Goal: Information Seeking & Learning: Learn about a topic

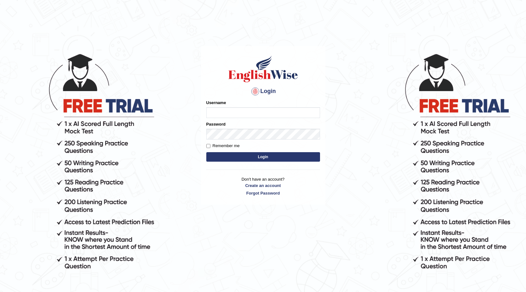
click at [214, 113] on input "Username" at bounding box center [263, 112] width 114 height 11
type input "Gurmeet01"
click at [251, 156] on button "Login" at bounding box center [263, 156] width 114 height 9
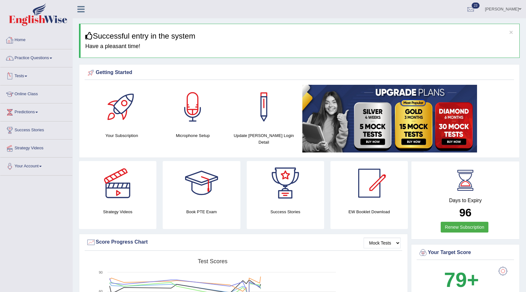
click at [37, 58] on link "Practice Questions" at bounding box center [36, 57] width 72 height 16
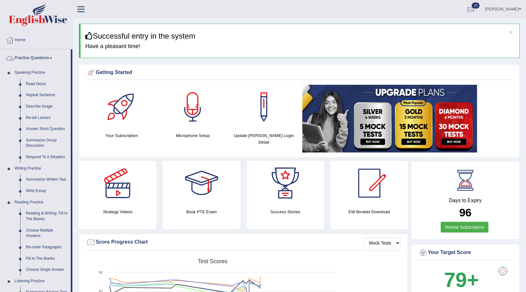
click at [32, 60] on link "Practice Questions" at bounding box center [35, 57] width 70 height 16
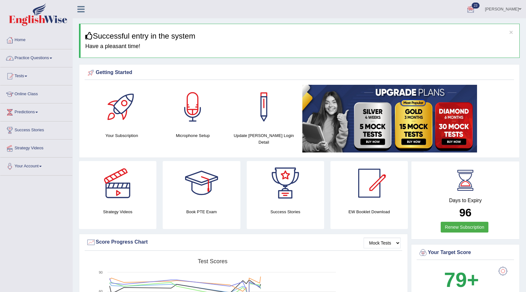
click at [48, 60] on link "Practice Questions" at bounding box center [36, 57] width 72 height 16
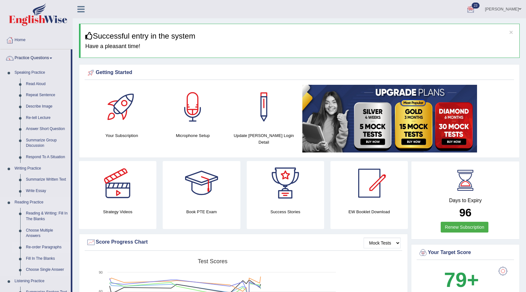
scroll to position [32, 0]
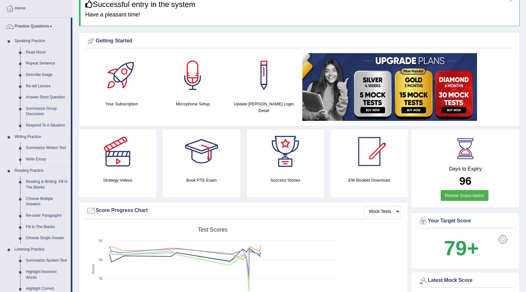
click at [38, 157] on link "Write Essay" at bounding box center [47, 159] width 48 height 11
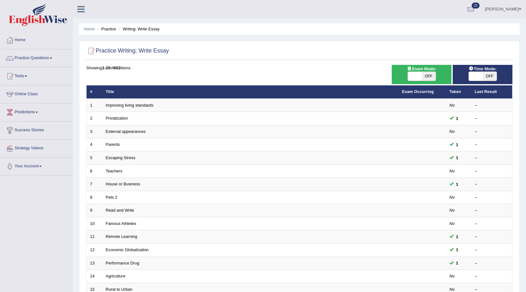
click at [431, 75] on span "OFF" at bounding box center [429, 76] width 14 height 9
checkbox input "true"
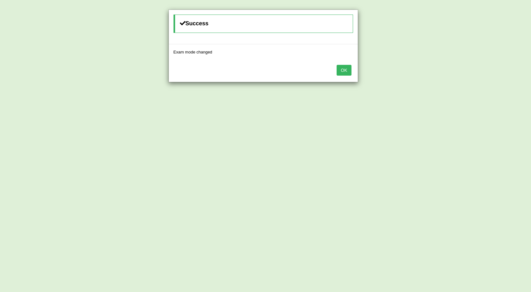
click at [348, 72] on button "OK" at bounding box center [344, 70] width 15 height 11
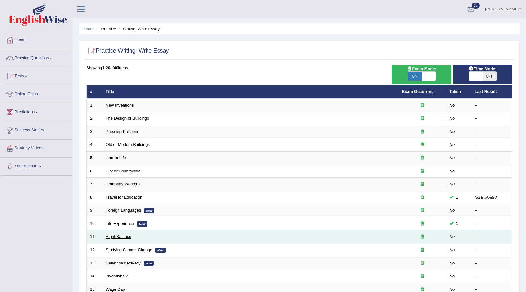
click at [128, 238] on link "Right Balance" at bounding box center [119, 236] width 26 height 5
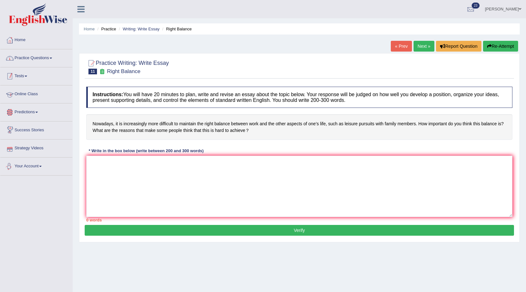
click at [36, 58] on link "Practice Questions" at bounding box center [36, 57] width 72 height 16
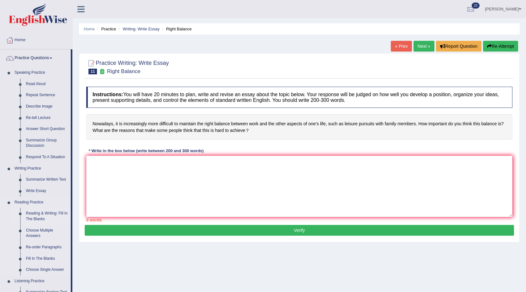
click at [44, 217] on link "Reading & Writing: Fill In The Blanks" at bounding box center [47, 216] width 48 height 17
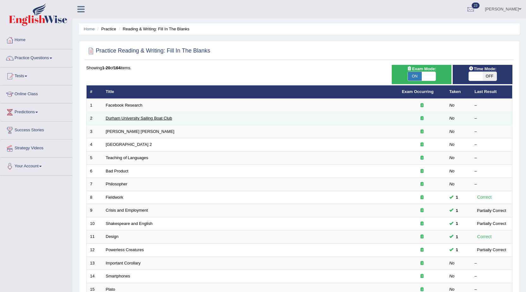
click at [128, 119] on link "Durham University Sailing Boat Club" at bounding box center [139, 118] width 66 height 5
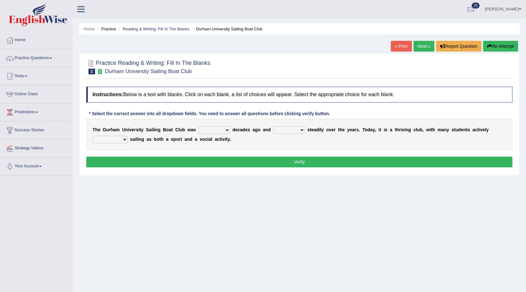
click at [220, 132] on select "found fund founded find" at bounding box center [215, 130] width 32 height 8
select select "found"
click at [199, 126] on select "found fund founded find" at bounding box center [215, 130] width 32 height 8
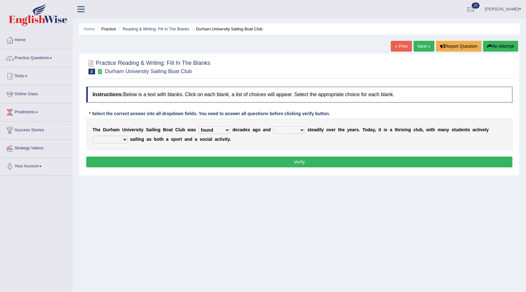
click at [285, 131] on select "grow growing has grown grown" at bounding box center [289, 130] width 32 height 8
select select "growing"
click at [273, 126] on select "grow growing has grown grown" at bounding box center [289, 130] width 32 height 8
click at [120, 138] on select "enjoy enjoyed are enjoying enjoying" at bounding box center [110, 140] width 35 height 8
select select "enjoying"
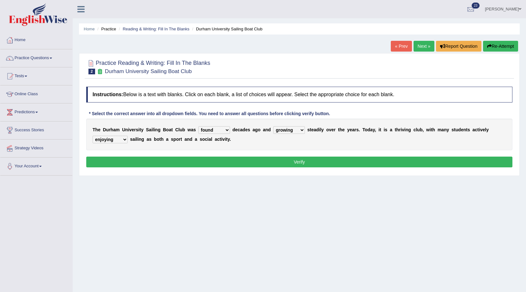
click at [93, 136] on select "enjoy enjoyed are enjoying enjoying" at bounding box center [110, 140] width 35 height 8
click at [136, 160] on button "Verify" at bounding box center [299, 161] width 426 height 11
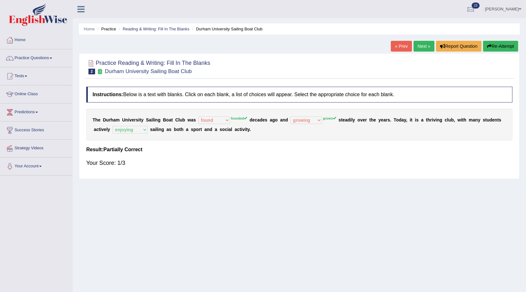
click at [424, 45] on link "Next »" at bounding box center [424, 46] width 21 height 11
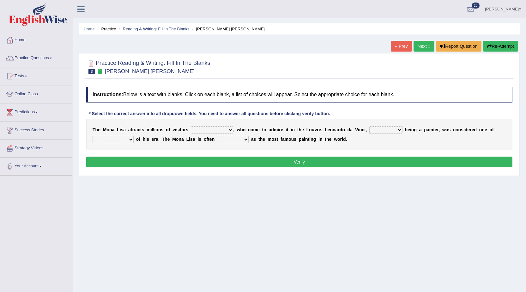
click at [208, 125] on div "T h e M o n a L i s a a t t r a c t s m i l l i o n s o f v i s i t o r s aroun…" at bounding box center [299, 135] width 426 height 32
click at [208, 128] on select "around the year the all year all year round per year" at bounding box center [212, 130] width 42 height 8
click at [399, 47] on link "« Prev" at bounding box center [401, 46] width 21 height 11
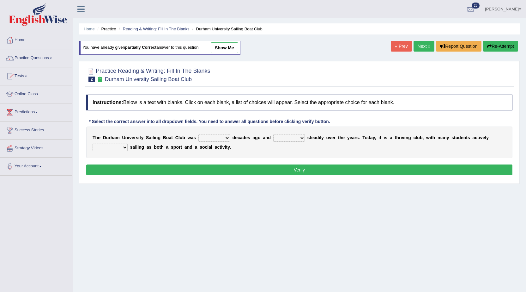
click at [225, 42] on link "show me" at bounding box center [225, 47] width 28 height 11
select select "found"
select select "growing"
select select "enjoying"
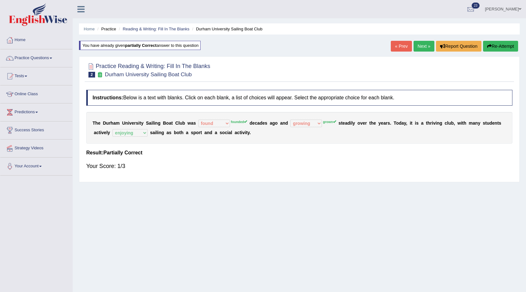
drag, startPoint x: 91, startPoint y: 120, endPoint x: 267, endPoint y: 127, distance: 176.0
click at [268, 127] on div "T h e D u r h a m U n i v e r s i t y S a i l i n g B o a t C l u b w a s found…" at bounding box center [299, 128] width 426 height 32
drag, startPoint x: 251, startPoint y: 133, endPoint x: 144, endPoint y: 122, distance: 107.5
click at [147, 120] on div "T h e D u r h a m U n i v e r s i t y S a i l i n g B o a t C l u b w a s found…" at bounding box center [299, 128] width 426 height 32
click at [225, 132] on b "c" at bounding box center [226, 132] width 3 height 5
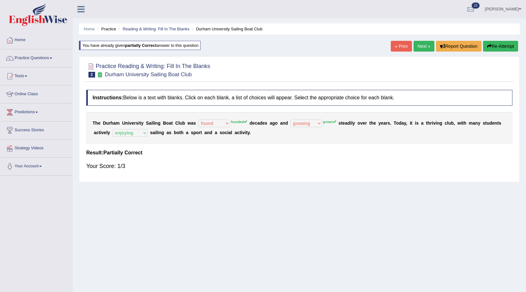
click at [225, 132] on b "c" at bounding box center [226, 132] width 3 height 5
drag, startPoint x: 166, startPoint y: 83, endPoint x: 134, endPoint y: 95, distance: 34.6
click at [168, 136] on div "Practice Reading & Writing: Fill In The Blanks 2 Durham University Sailing Boat…" at bounding box center [299, 119] width 441 height 126
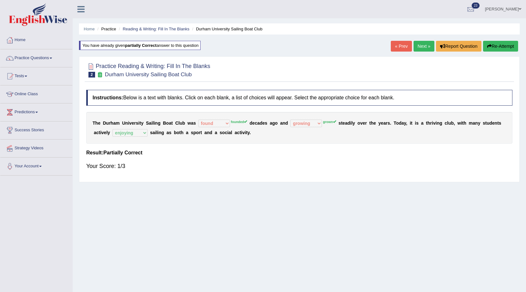
drag, startPoint x: 86, startPoint y: 43, endPoint x: 114, endPoint y: 137, distance: 98.5
click at [137, 172] on div "Home Practice Reading & Writing: Fill In The Blanks Durham University Sailing B…" at bounding box center [300, 158] width 454 height 316
drag, startPoint x: 91, startPoint y: 113, endPoint x: 388, endPoint y: 156, distance: 300.3
click at [388, 156] on div "Instructions: Below is a text with blanks. Click on each blank, a list of choic…" at bounding box center [300, 133] width 430 height 92
drag, startPoint x: 426, startPoint y: 39, endPoint x: 426, endPoint y: 46, distance: 6.3
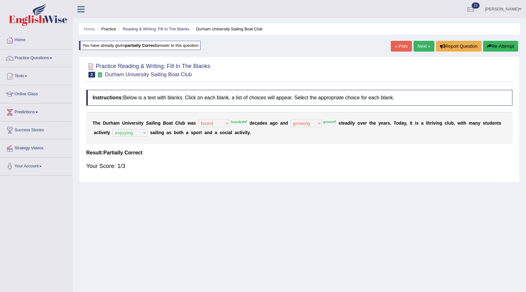
click at [426, 46] on div "Home Practice Reading & Writing: Fill In The Blanks Durham University Sailing B…" at bounding box center [300, 158] width 454 height 316
click at [429, 48] on link "Next »" at bounding box center [424, 46] width 21 height 11
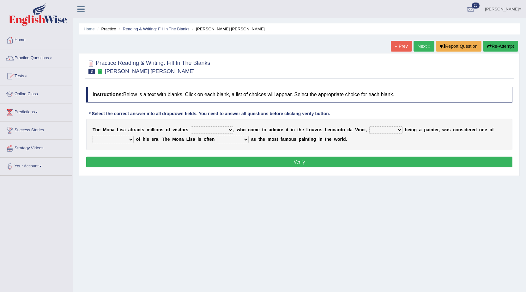
click at [201, 132] on select "around the year the all year all year round per year" at bounding box center [212, 130] width 42 height 8
select select "all year round"
click at [191, 126] on select "around the year the all year all year round per year" at bounding box center [212, 130] width 42 height 8
click at [393, 129] on select "rather than as much as as well as as long as" at bounding box center [386, 130] width 33 height 8
select select "as well as"
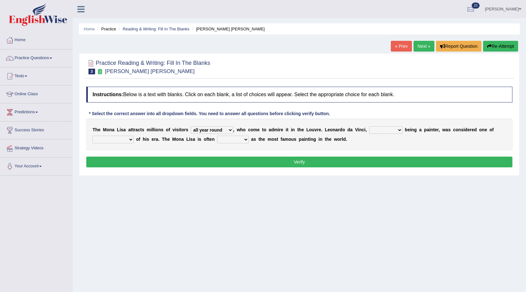
click at [370, 126] on select "rather than as much as as well as as long as" at bounding box center [386, 130] width 33 height 8
click at [109, 138] on select "better artists artist the better artist the best artists" at bounding box center [113, 140] width 41 height 8
select select "the best artists"
click at [93, 136] on select "better artists artist the better artist the best artists" at bounding box center [113, 140] width 41 height 8
click at [380, 127] on select "rather than as much as as well as as long as" at bounding box center [386, 130] width 33 height 8
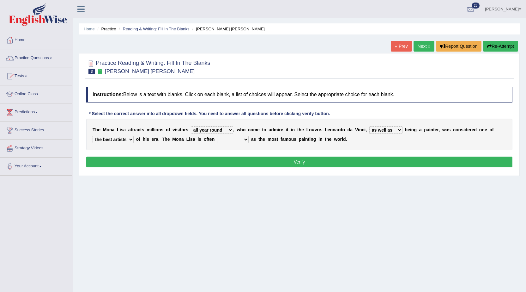
click at [380, 127] on select "rather than as much as as well as as long as" at bounding box center [386, 130] width 33 height 8
click at [237, 145] on div "T h e M o n a L i s a a t t r a c t s m i l l i o n s o f v i s i t o r s aroun…" at bounding box center [299, 135] width 426 height 32
click at [243, 136] on select "classified suggested predicted described" at bounding box center [233, 140] width 32 height 8
select select "classified"
click at [217, 136] on select "classified suggested predicted described" at bounding box center [233, 140] width 32 height 8
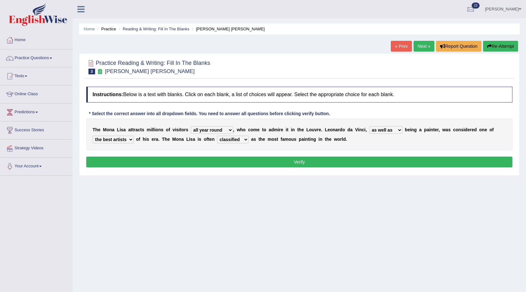
click at [234, 162] on button "Verify" at bounding box center [299, 161] width 426 height 11
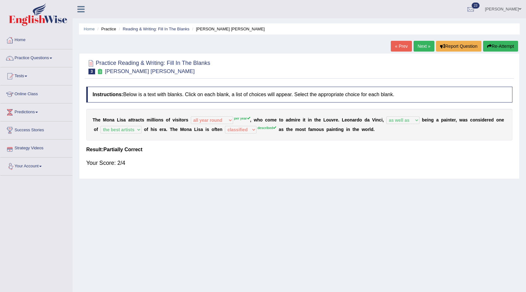
click at [120, 130] on div "T h e M o n a L i s a a t t r a c t s m i l l i o n s o f v i s i t o r s aroun…" at bounding box center [299, 125] width 426 height 32
click at [79, 116] on div "Practice Reading & Writing: Fill In The Blanks 3 Mona Lisa Instructions: Below …" at bounding box center [299, 116] width 441 height 126
drag, startPoint x: 84, startPoint y: 123, endPoint x: 93, endPoint y: 115, distance: 11.9
drag, startPoint x: 93, startPoint y: 115, endPoint x: 113, endPoint y: 138, distance: 31.0
click at [113, 138] on div "T h e M o n a L i s a a t t r a c t s m i l l i o n s o f v i s i t o r s aroun…" at bounding box center [299, 125] width 426 height 32
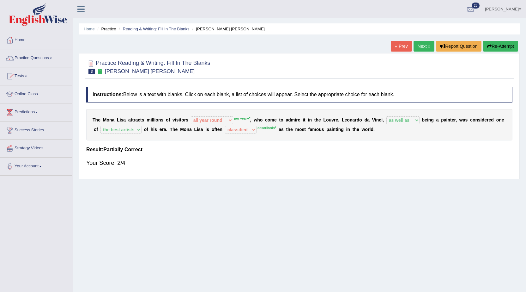
drag, startPoint x: 99, startPoint y: 121, endPoint x: 118, endPoint y: 159, distance: 42.1
click at [118, 159] on div "Instructions: Below is a text with blanks. Click on each blank, a list of choic…" at bounding box center [300, 129] width 430 height 92
drag, startPoint x: 118, startPoint y: 159, endPoint x: 120, endPoint y: 169, distance: 10.4
click at [120, 169] on div "Your Score: 2/4" at bounding box center [299, 162] width 426 height 15
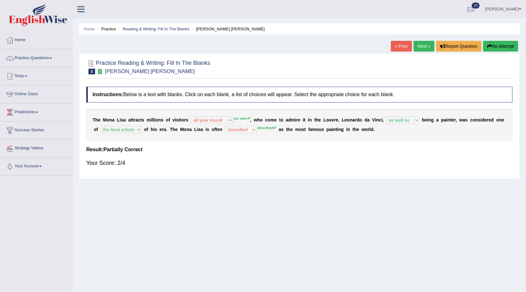
click at [120, 169] on div "Your Score: 2/4" at bounding box center [299, 162] width 426 height 15
click at [414, 47] on link "Next »" at bounding box center [424, 46] width 21 height 11
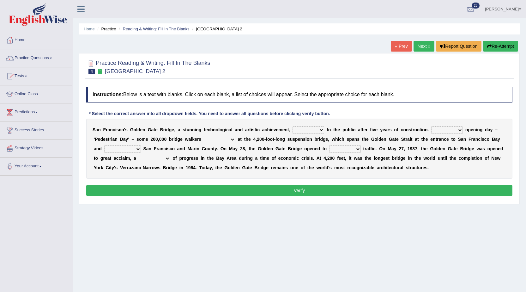
click at [295, 132] on select "opens closes appears equals" at bounding box center [309, 130] width 32 height 8
select select "opens"
click at [293, 126] on select "opens closes appears equals" at bounding box center [309, 130] width 32 height 8
click at [446, 132] on select "On During Since When" at bounding box center [448, 130] width 32 height 8
click at [441, 130] on select "On During Since When" at bounding box center [448, 130] width 32 height 8
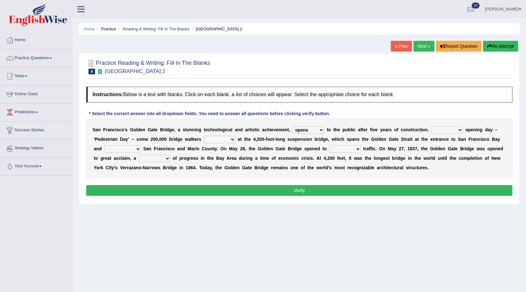
click at [444, 130] on select "On During Since When" at bounding box center [448, 130] width 32 height 8
select select "On"
click at [432, 126] on select "On During Since When" at bounding box center [448, 130] width 32 height 8
click at [211, 140] on select "stationed looked marveled laughed" at bounding box center [220, 140] width 32 height 8
select select "stationed"
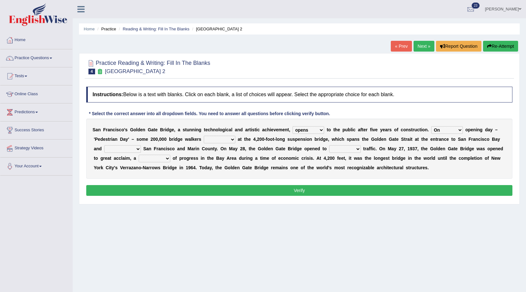
click at [204, 136] on select "stationed looked marveled laughed" at bounding box center [220, 140] width 32 height 8
click at [111, 145] on select "separates connects channels differentiates" at bounding box center [122, 149] width 37 height 8
select select "connects"
click at [104, 145] on select "separates connects channels differentiates" at bounding box center [122, 149] width 37 height 8
click at [338, 149] on select "aquatic vehicular airborne watertight" at bounding box center [345, 149] width 32 height 8
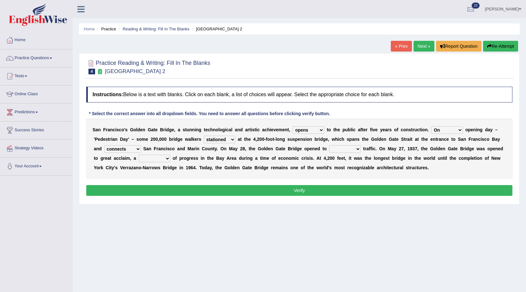
select select "vehicular"
click at [329, 145] on select "aquatic vehicular airborne watertight" at bounding box center [345, 149] width 32 height 8
click at [161, 157] on select "denial symbol technique yield" at bounding box center [155, 159] width 32 height 8
select select "symbol"
click at [139, 155] on select "denial symbol technique yield" at bounding box center [155, 159] width 32 height 8
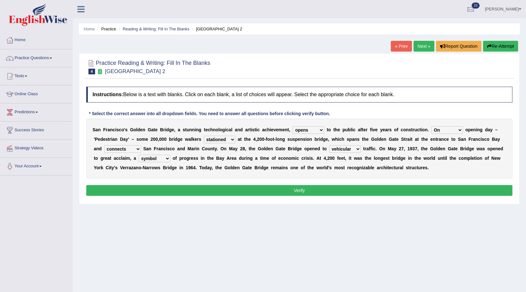
click at [204, 189] on button "Verify" at bounding box center [299, 190] width 426 height 11
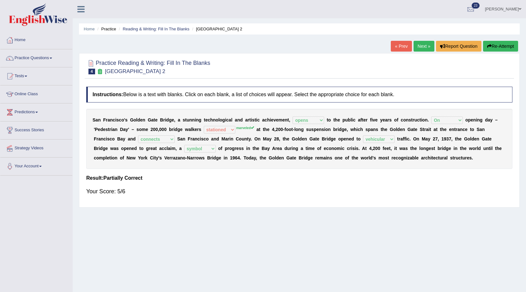
click at [419, 50] on link "Next »" at bounding box center [424, 46] width 21 height 11
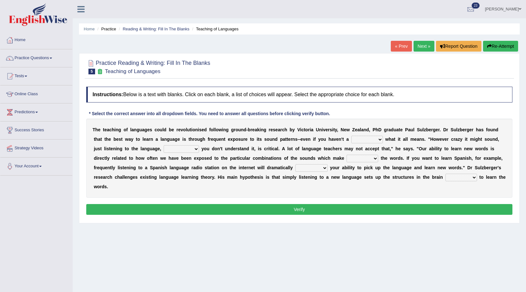
click at [362, 140] on select "dew claw clue due" at bounding box center [368, 140] width 32 height 8
select select "clue"
click at [352, 136] on select "dew claw clue due" at bounding box center [368, 140] width 32 height 8
click at [170, 146] on select "but also all together even though if so" at bounding box center [181, 149] width 35 height 8
select select "even though"
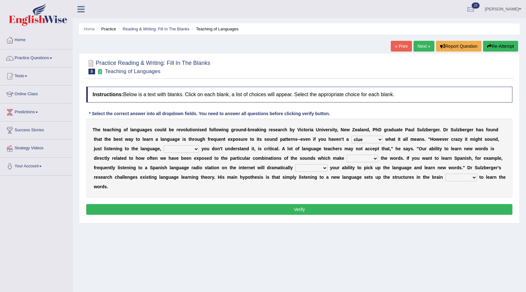
click at [164, 145] on select "but also all together even though if so" at bounding box center [181, 149] width 35 height 8
click at [374, 160] on select "down up of on" at bounding box center [363, 159] width 32 height 8
select select "up"
click at [347, 155] on select "down up of on" at bounding box center [363, 159] width 32 height 8
click at [302, 167] on select "evaluate exaggerate describe boost" at bounding box center [312, 168] width 32 height 8
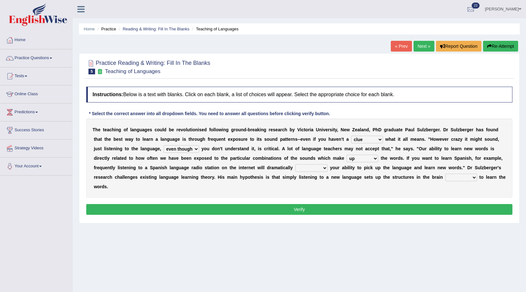
select select "boost"
click at [296, 164] on select "evaluate exaggerate describe boost" at bounding box center [312, 168] width 32 height 8
click at [468, 173] on div "T h e t e a c h i n g o f l a n g u a g e s c o u l d b e r e v o l u t i o n i…" at bounding box center [299, 158] width 426 height 79
click at [468, 176] on select "requiring required directed to require" at bounding box center [462, 178] width 32 height 8
select select "required"
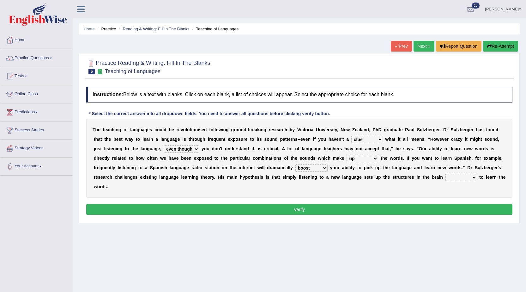
click at [446, 174] on select "requiring required directed to require" at bounding box center [462, 178] width 32 height 8
click at [460, 211] on button "Verify" at bounding box center [299, 209] width 426 height 11
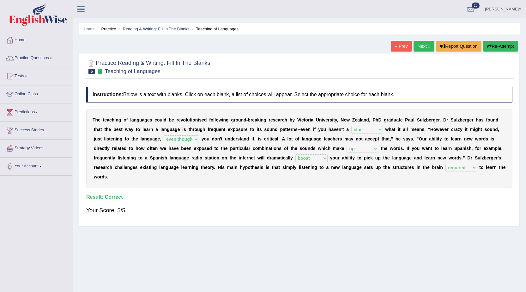
click at [414, 48] on link "Next »" at bounding box center [424, 46] width 21 height 11
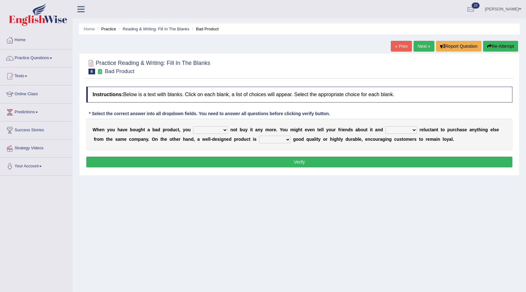
click at [197, 129] on select "would have should have should" at bounding box center [210, 130] width 35 height 8
select select "would"
click at [193, 126] on select "would have should have should" at bounding box center [210, 130] width 35 height 8
click at [398, 130] on select "is are be being" at bounding box center [402, 130] width 32 height 8
select select "be"
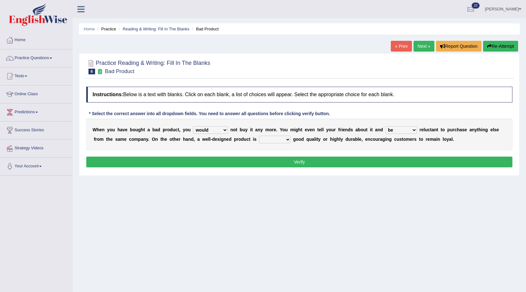
click at [386, 126] on select "is are be being" at bounding box center [402, 130] width 32 height 8
click at [281, 139] on select "both also neither either" at bounding box center [275, 140] width 32 height 8
select select "either"
click at [259, 136] on select "both also neither either" at bounding box center [275, 140] width 32 height 8
click at [277, 164] on button "Verify" at bounding box center [299, 161] width 426 height 11
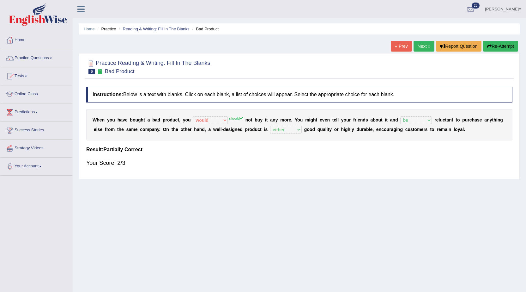
click at [425, 42] on link "Next »" at bounding box center [424, 46] width 21 height 11
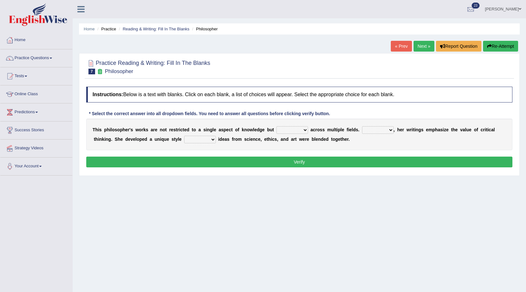
click at [307, 130] on select "constrain contain assemble extend" at bounding box center [293, 130] width 32 height 8
select select "extend"
click at [277, 126] on select "constrain contain assemble extend" at bounding box center [293, 130] width 32 height 8
click at [306, 130] on select "constrain contain assemble extend" at bounding box center [293, 130] width 32 height 8
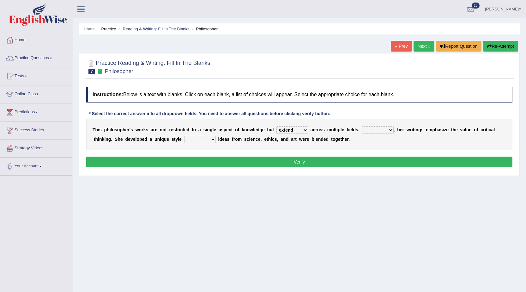
click at [384, 130] on select "Rather So Moreover Likely" at bounding box center [378, 130] width 32 height 8
click at [310, 180] on div "Home Practice Reading & Writing: Fill In The Blanks Philosopher « Prev Next » R…" at bounding box center [300, 158] width 454 height 316
click at [209, 132] on b "n" at bounding box center [208, 129] width 3 height 5
click at [207, 142] on select "in that that which in which" at bounding box center [200, 140] width 32 height 8
select select "in which"
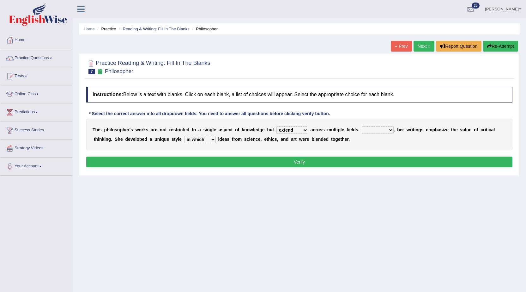
click at [184, 136] on select "in that that which in which" at bounding box center [200, 140] width 32 height 8
click at [379, 127] on select "Rather So Moreover Likely" at bounding box center [378, 130] width 32 height 8
select select "Moreover"
click at [362, 126] on select "Rather So Moreover Likely" at bounding box center [378, 130] width 32 height 8
click at [377, 164] on button "Verify" at bounding box center [299, 161] width 426 height 11
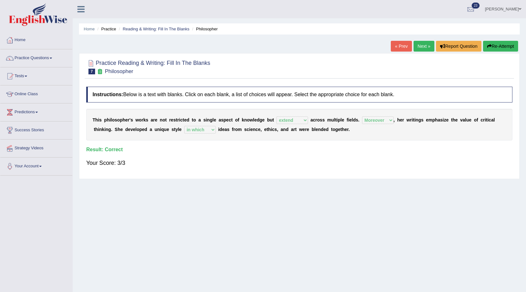
click at [414, 45] on link "Next »" at bounding box center [424, 46] width 21 height 11
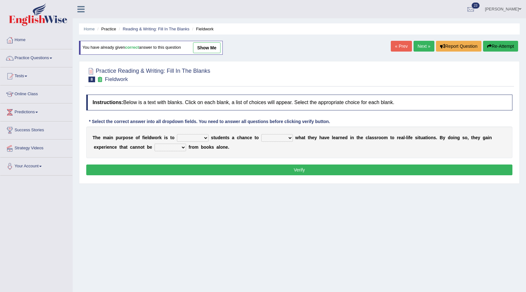
click at [421, 43] on link "Next »" at bounding box center [424, 46] width 21 height 11
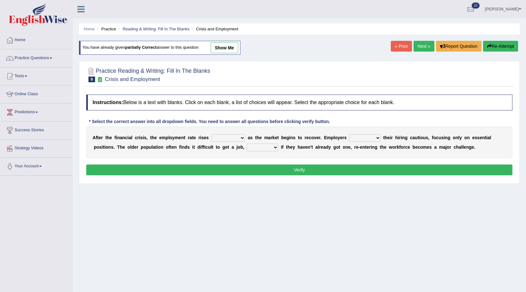
click at [421, 43] on link "Next »" at bounding box center [424, 46] width 21 height 11
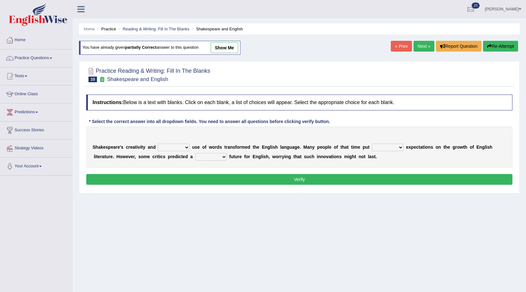
click at [421, 43] on link "Next »" at bounding box center [424, 46] width 21 height 11
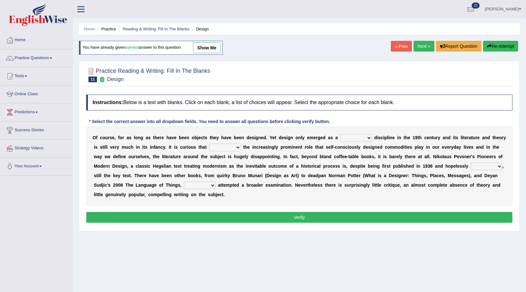
click at [421, 43] on link "Next »" at bounding box center [424, 46] width 21 height 11
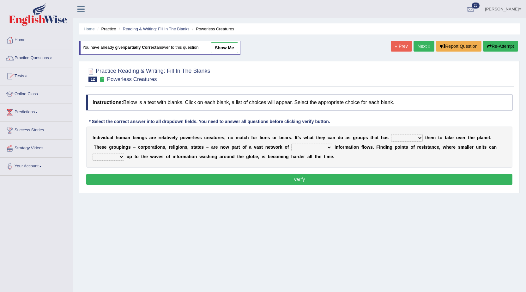
click at [421, 43] on link "Next »" at bounding box center [424, 46] width 21 height 11
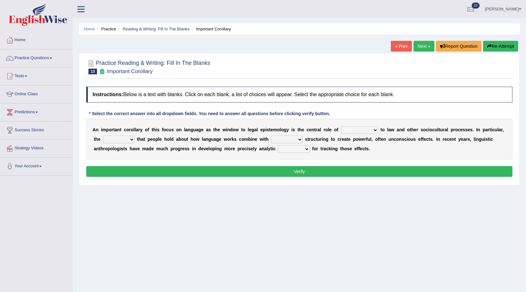
click at [363, 129] on select "discourse epoch dialect acquaintance" at bounding box center [359, 130] width 37 height 8
select select "epoch"
click at [341, 126] on select "discourse epoch dialect acquaintance" at bounding box center [359, 130] width 37 height 8
click at [124, 138] on select "deviation besmirch consent ideas" at bounding box center [119, 140] width 32 height 8
select select "ideas"
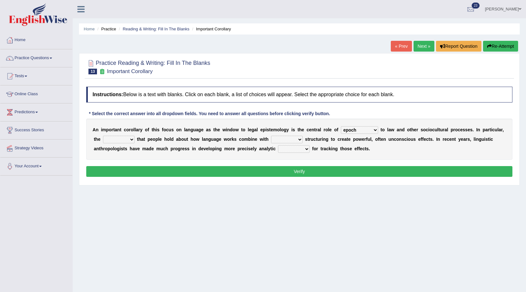
click at [103, 136] on select "deviation besmirch consent ideas" at bounding box center [119, 140] width 32 height 8
click at [297, 139] on select "mandatory linguistic legitimate customary" at bounding box center [287, 140] width 32 height 8
select select "linguistic"
click at [271, 136] on select "mandatory linguistic legitimate customary" at bounding box center [287, 140] width 32 height 8
click at [291, 150] on select "tools appetite albums stroke" at bounding box center [294, 149] width 32 height 8
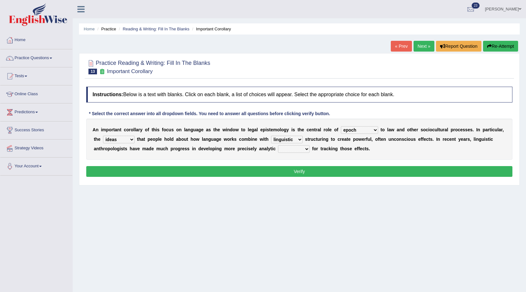
select select "tools"
click at [278, 145] on select "tools appetite albums stroke" at bounding box center [294, 149] width 32 height 8
click at [289, 174] on button "Verify" at bounding box center [299, 171] width 426 height 11
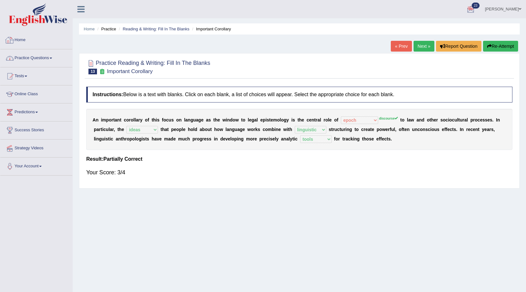
click at [48, 55] on link "Practice Questions" at bounding box center [36, 57] width 72 height 16
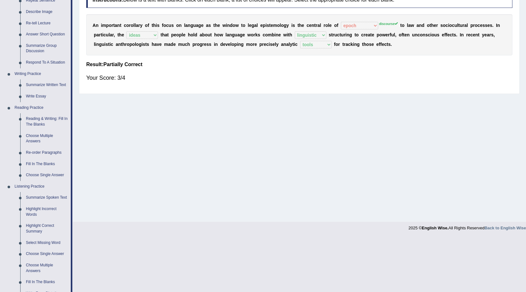
scroll to position [190, 0]
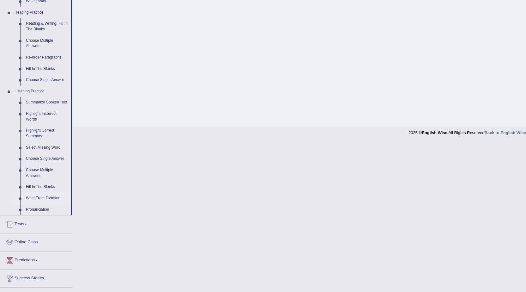
click at [55, 196] on link "Write From Dictation" at bounding box center [47, 198] width 48 height 11
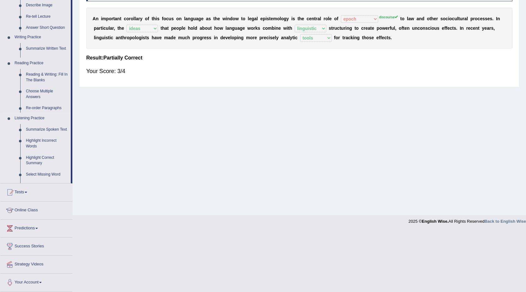
scroll to position [40, 0]
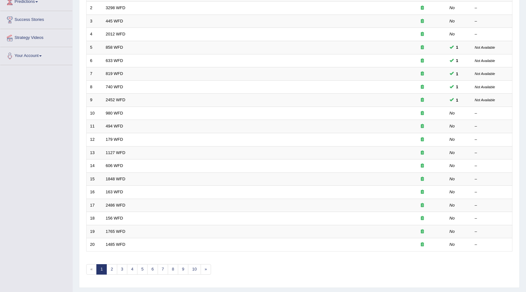
scroll to position [95, 0]
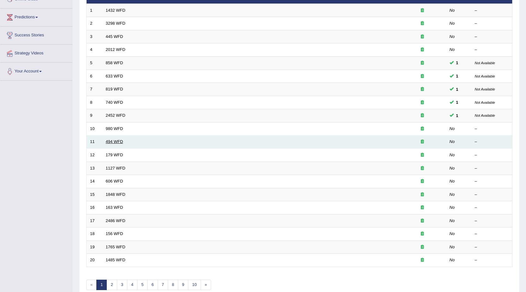
click at [107, 143] on link "494 WFD" at bounding box center [114, 141] width 17 height 5
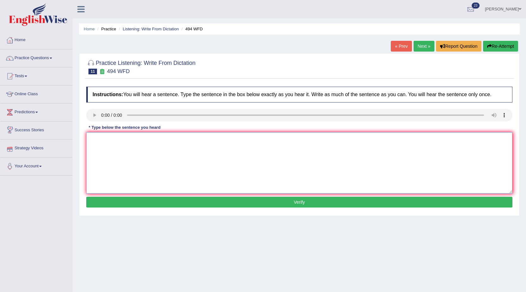
click at [174, 146] on textarea at bounding box center [299, 162] width 426 height 61
click at [184, 152] on textarea "The vocabulary" at bounding box center [299, 162] width 426 height 61
type textarea "The vocabulary that is peculiar in this specific field is called jargon."
click at [167, 202] on button "Verify" at bounding box center [299, 202] width 426 height 11
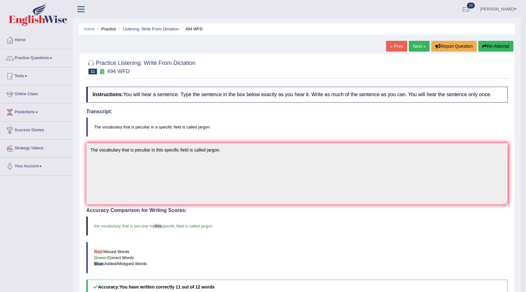
click at [419, 48] on link "Next »" at bounding box center [419, 46] width 21 height 11
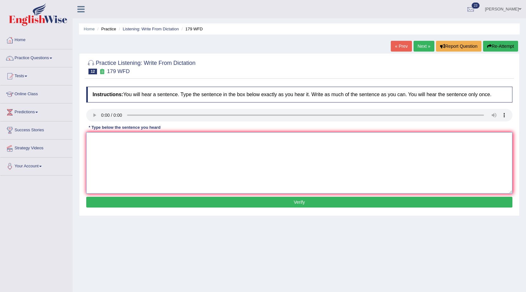
click at [110, 160] on textarea at bounding box center [299, 162] width 426 height 61
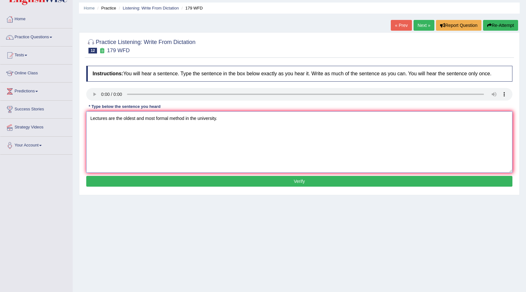
scroll to position [40, 0]
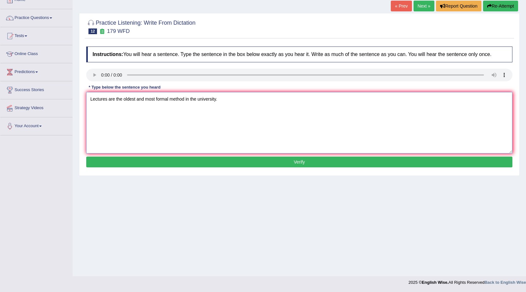
type textarea "Lectures are the oldest and most formal method in the university."
click at [116, 157] on button "Verify" at bounding box center [299, 161] width 426 height 11
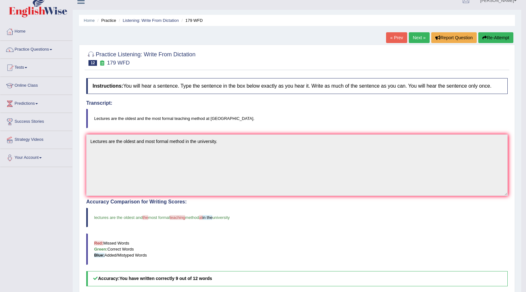
scroll to position [0, 0]
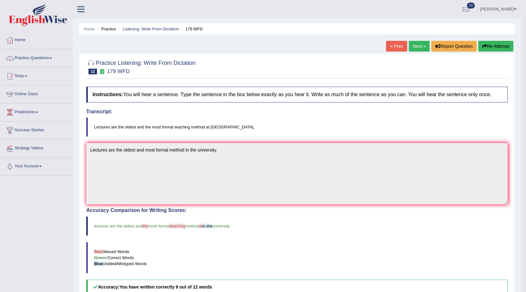
click at [411, 46] on link "Next »" at bounding box center [419, 46] width 21 height 11
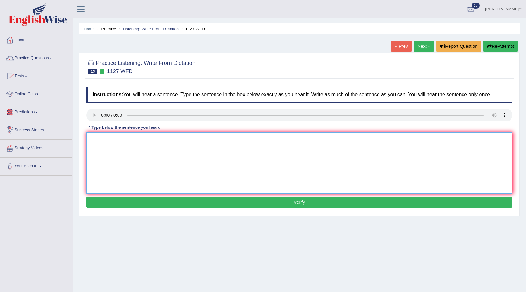
click at [89, 150] on textarea at bounding box center [299, 162] width 426 height 61
click at [201, 141] on textarea "An university degree is the required to enter in many proffession." at bounding box center [299, 162] width 426 height 61
type textarea "An university degree is the required to enter in many profession."
click at [200, 202] on button "Verify" at bounding box center [299, 202] width 426 height 11
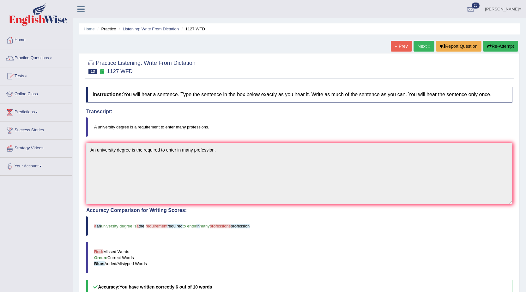
click at [420, 46] on link "Next »" at bounding box center [424, 46] width 21 height 11
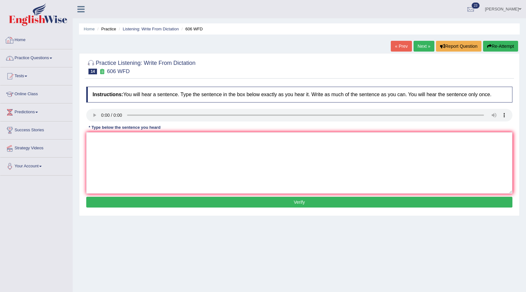
click at [40, 54] on link "Practice Questions" at bounding box center [36, 57] width 72 height 16
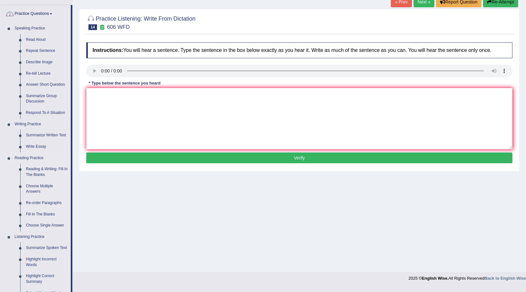
scroll to position [190, 0]
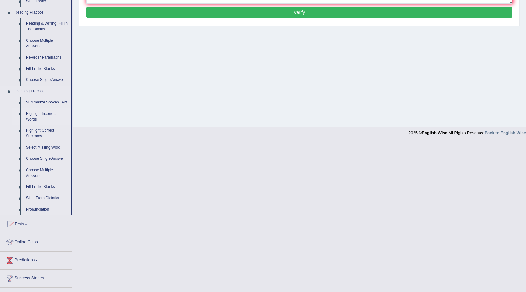
click at [46, 114] on link "Highlight Incorrect Words" at bounding box center [47, 116] width 48 height 17
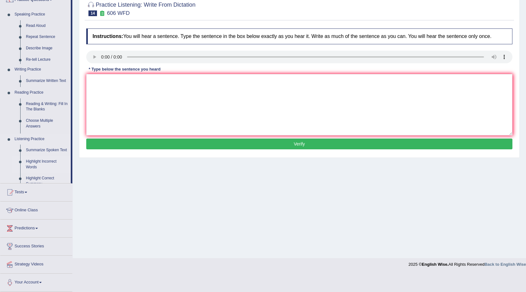
scroll to position [40, 0]
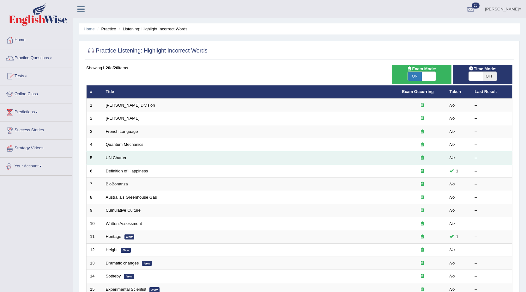
click at [120, 154] on td "UN Charter" at bounding box center [250, 157] width 297 height 13
click at [119, 155] on link "UN Charter" at bounding box center [116, 157] width 21 height 5
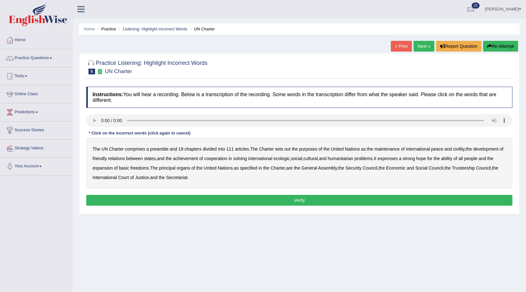
click at [459, 148] on b "civility" at bounding box center [458, 148] width 11 height 5
click at [290, 159] on b "ecologic" at bounding box center [282, 158] width 16 height 5
click at [460, 153] on div "The UN Charter comprises a preamble and 19 chapters divided into 111 articles .…" at bounding box center [299, 163] width 426 height 51
click at [457, 154] on div "The UN Charter comprises a preamble and 19 chapters divided into 111 articles .…" at bounding box center [299, 163] width 426 height 51
click at [453, 156] on b "ability" at bounding box center [446, 158] width 11 height 5
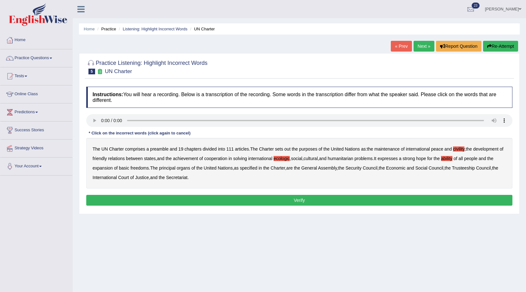
click at [170, 202] on button "Verify" at bounding box center [299, 200] width 426 height 11
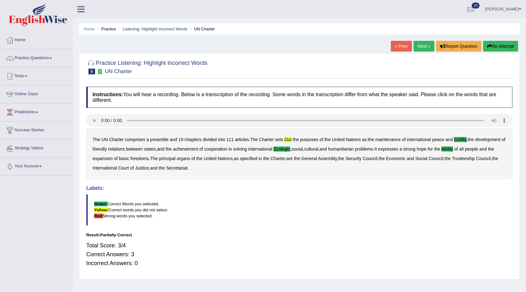
click at [428, 44] on link "Next »" at bounding box center [424, 46] width 21 height 11
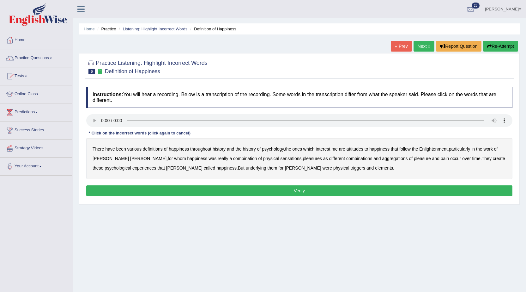
click at [270, 151] on div "There have been various definitions of happiness throughout history and the his…" at bounding box center [299, 158] width 426 height 41
click at [271, 150] on b "psychology" at bounding box center [273, 148] width 22 height 5
click at [352, 146] on b "attitudes" at bounding box center [355, 148] width 17 height 5
click at [281, 159] on b "sensations" at bounding box center [291, 158] width 21 height 5
click at [461, 161] on div "There have been various definitions of happiness throughout history and the his…" at bounding box center [299, 158] width 426 height 41
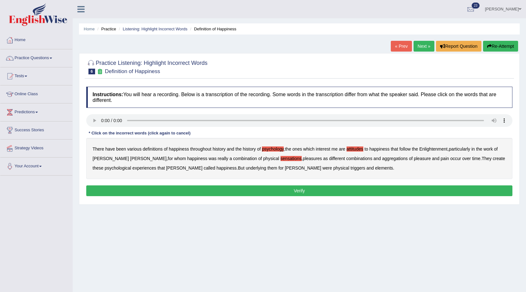
click at [493, 159] on b "create" at bounding box center [499, 158] width 12 height 5
click at [375, 167] on b "elements" at bounding box center [384, 167] width 18 height 5
click at [313, 191] on button "Verify" at bounding box center [299, 190] width 426 height 11
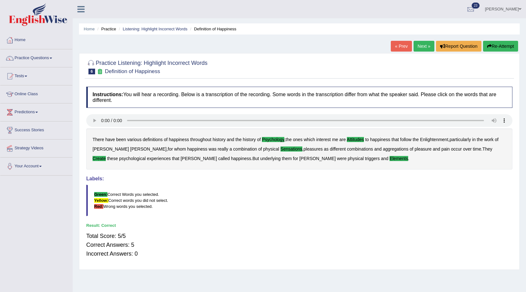
click at [419, 47] on link "Next »" at bounding box center [424, 46] width 21 height 11
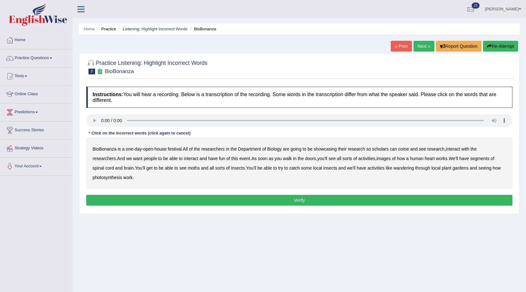
click at [376, 149] on b "scholars" at bounding box center [380, 148] width 16 height 5
click at [369, 162] on div "BioBonanza is a one - day - open - house festival . All of the researchers in t…" at bounding box center [299, 163] width 426 height 51
click at [377, 158] on b "images" at bounding box center [384, 158] width 14 height 5
click at [462, 155] on div "BioBonanza is a one - day - open - house festival . All of the researchers in t…" at bounding box center [299, 163] width 426 height 51
click at [470, 156] on b "segments" at bounding box center [479, 158] width 19 height 5
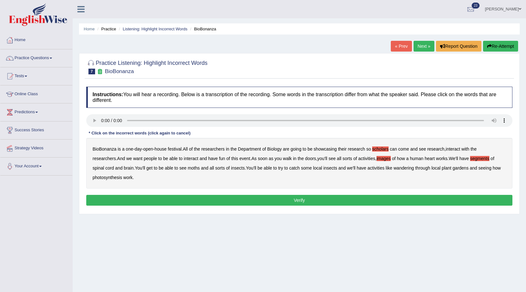
click at [188, 168] on b "moths" at bounding box center [194, 167] width 12 height 5
click at [394, 170] on b "wandering" at bounding box center [404, 167] width 21 height 5
click at [355, 198] on button "Verify" at bounding box center [299, 200] width 426 height 11
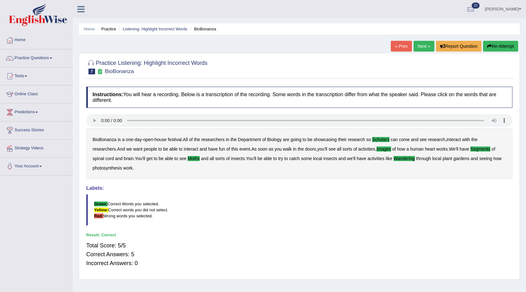
click at [421, 55] on div "Practice Listening: Highlight Incorrect Words 7 BioBonanza Instructions: You wi…" at bounding box center [299, 166] width 441 height 226
click at [426, 46] on link "Next »" at bounding box center [424, 46] width 21 height 11
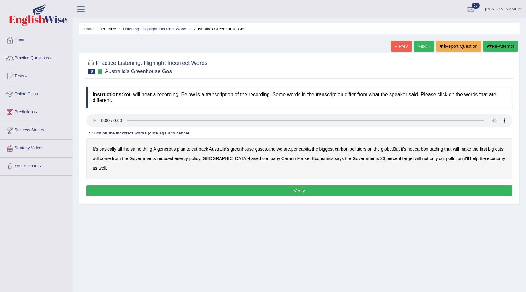
drag, startPoint x: 433, startPoint y: 44, endPoint x: 418, endPoint y: 53, distance: 17.6
click at [431, 45] on div "« Prev Next » Report Question Re-Attempt" at bounding box center [455, 47] width 129 height 12
click at [418, 49] on link "Next »" at bounding box center [424, 46] width 21 height 11
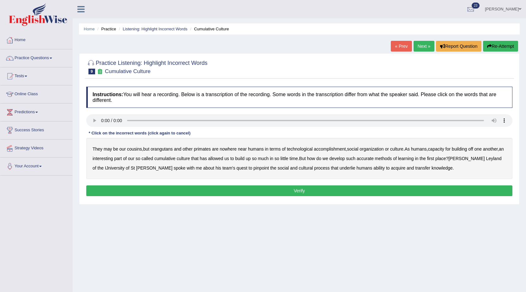
click at [169, 151] on b "orangutans" at bounding box center [162, 148] width 22 height 5
click at [332, 147] on b "accomplishment" at bounding box center [330, 148] width 32 height 5
click at [113, 156] on b "interesting" at bounding box center [103, 158] width 21 height 5
click at [368, 160] on b "accurate" at bounding box center [365, 158] width 17 height 5
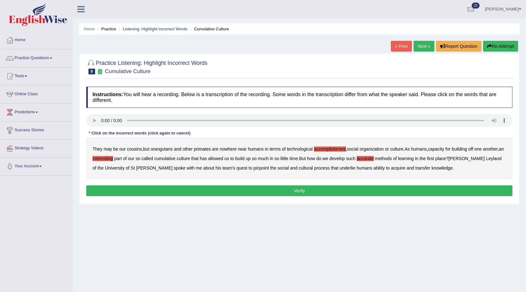
drag, startPoint x: 249, startPoint y: 183, endPoint x: 420, endPoint y: 157, distance: 172.6
click at [422, 157] on div "Instructions: You will hear a recording. Below is a transcription of the record…" at bounding box center [300, 142] width 430 height 118
click at [416, 166] on b "transfer" at bounding box center [423, 167] width 15 height 5
click at [390, 187] on button "Verify" at bounding box center [299, 190] width 426 height 11
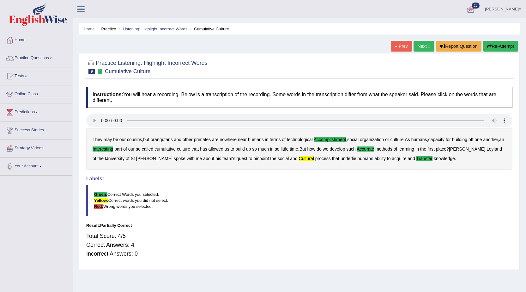
click at [428, 47] on link "Next »" at bounding box center [424, 46] width 21 height 11
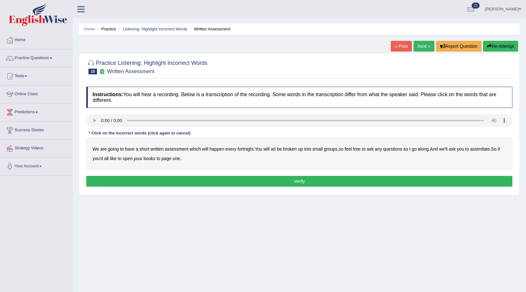
click at [288, 150] on b "broken" at bounding box center [290, 148] width 14 height 5
click at [487, 148] on b "assimilate" at bounding box center [480, 148] width 20 height 5
click at [163, 182] on button "Verify" at bounding box center [299, 181] width 426 height 11
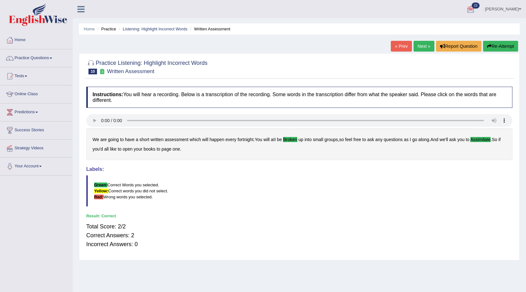
drag, startPoint x: 424, startPoint y: 46, endPoint x: 413, endPoint y: 84, distance: 39.3
click at [423, 46] on link "Next »" at bounding box center [424, 46] width 21 height 11
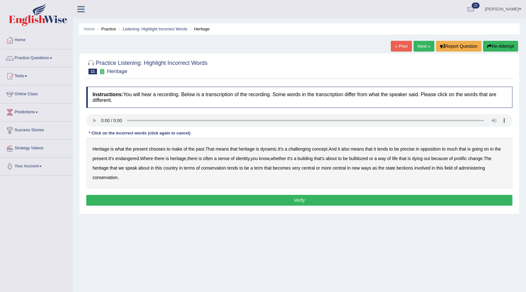
click at [295, 150] on b "challenging" at bounding box center [300, 148] width 22 height 5
click at [408, 148] on b "precise" at bounding box center [408, 148] width 14 height 5
click at [247, 159] on b "identity" at bounding box center [243, 158] width 14 height 5
click at [467, 158] on b "prolific" at bounding box center [460, 158] width 13 height 5
click at [307, 169] on b "central" at bounding box center [308, 167] width 13 height 5
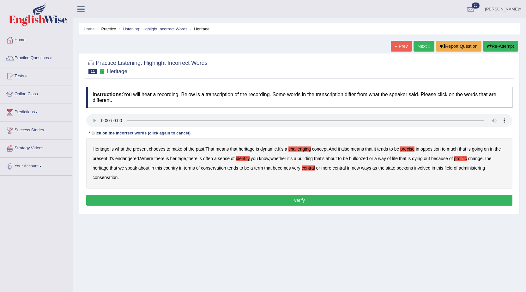
click at [315, 171] on div "Heritage is what the present chooses to make of the past . That means that heri…" at bounding box center [299, 163] width 426 height 51
click at [399, 169] on b "beckons" at bounding box center [405, 167] width 16 height 5
click at [314, 169] on b "central" at bounding box center [308, 167] width 13 height 5
click at [299, 198] on button "Verify" at bounding box center [299, 200] width 426 height 11
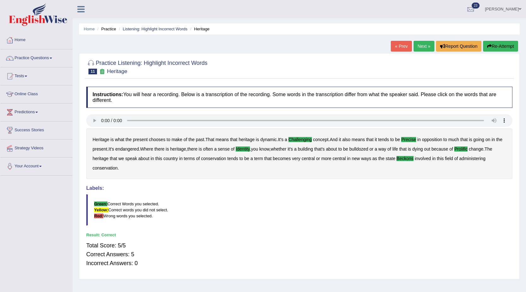
click at [426, 52] on link "Next »" at bounding box center [424, 46] width 21 height 11
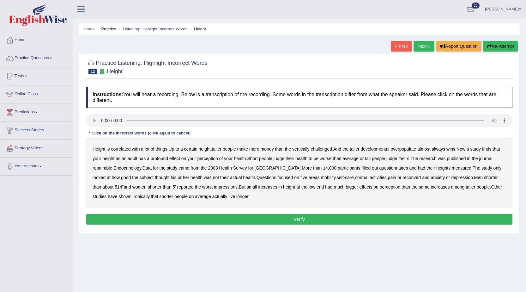
click at [371, 150] on b "developmental" at bounding box center [375, 148] width 29 height 5
click at [398, 149] on b "overpopulate" at bounding box center [404, 148] width 26 height 5
click at [106, 166] on b "repairable" at bounding box center [103, 167] width 20 height 5
click at [403, 178] on b "reconvert" at bounding box center [412, 177] width 18 height 5
click at [201, 222] on button "Verify" at bounding box center [299, 219] width 426 height 11
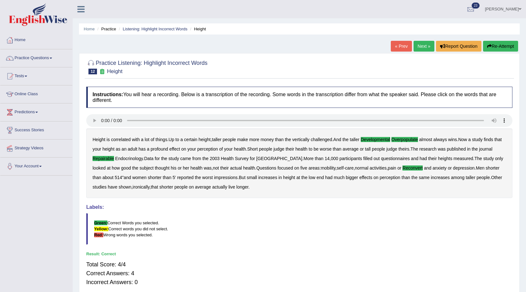
click at [420, 51] on link "Next »" at bounding box center [424, 46] width 21 height 11
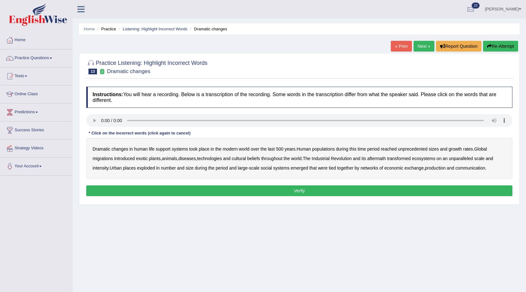
click at [330, 150] on b "populations" at bounding box center [323, 148] width 23 height 5
click at [186, 155] on div "Dramatic changes in human life support systems took place in the modern world o…" at bounding box center [299, 158] width 426 height 41
click at [191, 160] on b "diseases" at bounding box center [187, 158] width 17 height 5
click at [439, 168] on b "production" at bounding box center [435, 167] width 21 height 5
click at [432, 191] on button "Verify" at bounding box center [299, 190] width 426 height 11
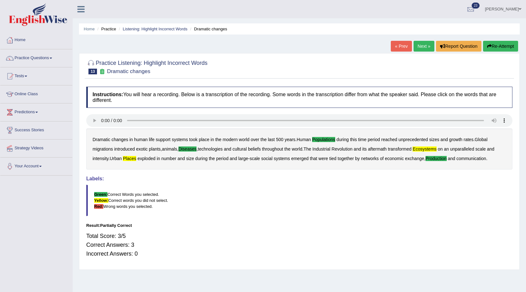
click at [415, 45] on link "Next »" at bounding box center [424, 46] width 21 height 11
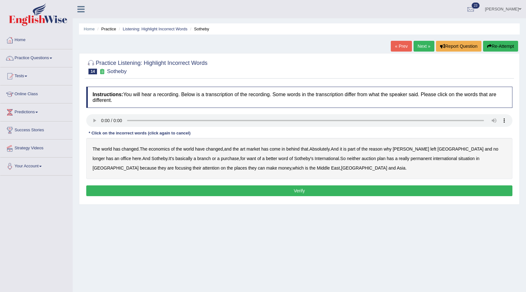
click at [221, 156] on b "purchase" at bounding box center [230, 158] width 18 height 5
click at [247, 159] on b "want" at bounding box center [251, 158] width 9 height 5
click at [377, 156] on b "plan" at bounding box center [381, 158] width 8 height 5
click at [459, 157] on b "situation" at bounding box center [467, 158] width 16 height 5
click at [206, 189] on button "Verify" at bounding box center [299, 190] width 426 height 11
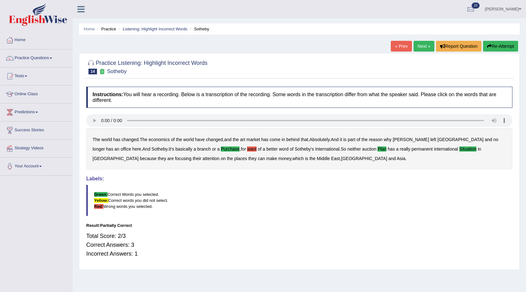
click at [416, 46] on link "Next »" at bounding box center [424, 46] width 21 height 11
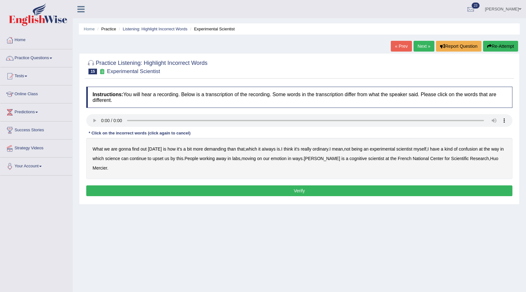
click at [211, 148] on b "demanding" at bounding box center [215, 148] width 22 height 5
click at [322, 146] on b "ordinary" at bounding box center [321, 148] width 16 height 5
click at [476, 148] on b "confusion" at bounding box center [468, 148] width 19 height 5
click at [162, 155] on div "What we are gonna find out [DATE] is how it's a bit more demanding than that , …" at bounding box center [299, 158] width 426 height 41
click at [159, 158] on b "upset" at bounding box center [158, 158] width 11 height 5
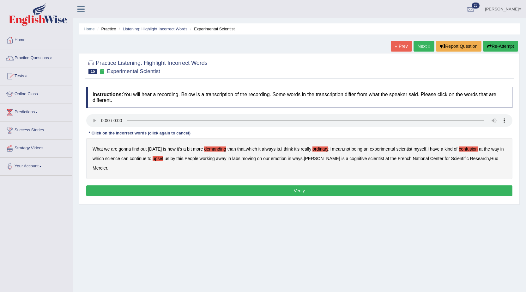
click at [287, 157] on b "emotion" at bounding box center [279, 158] width 16 height 5
click at [283, 185] on button "Verify" at bounding box center [299, 190] width 426 height 11
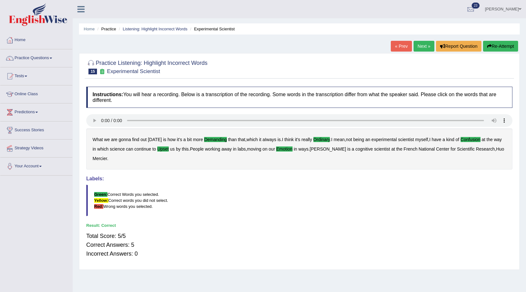
click at [414, 43] on link "Next »" at bounding box center [424, 46] width 21 height 11
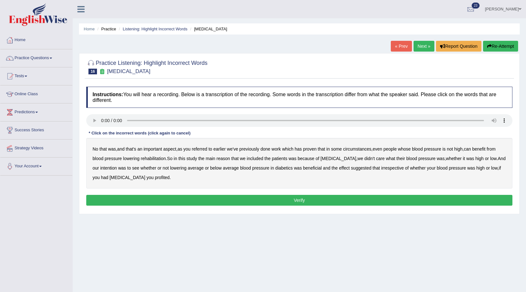
click at [205, 150] on b "referred" at bounding box center [199, 148] width 15 height 5
click at [352, 150] on b "circumstances" at bounding box center [357, 148] width 28 height 5
click at [151, 160] on b "rehabilitation" at bounding box center [153, 158] width 25 height 5
click at [103, 168] on b "intention" at bounding box center [108, 167] width 17 height 5
click at [339, 167] on b "effect" at bounding box center [344, 167] width 11 height 5
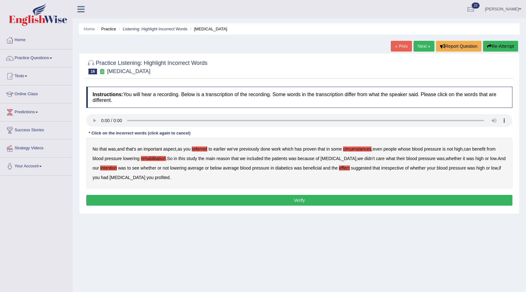
click at [155, 177] on b "profited" at bounding box center [162, 177] width 15 height 5
click at [176, 206] on div "Instructions: You will hear a recording. Below is a transcription of the record…" at bounding box center [300, 146] width 430 height 127
click at [177, 204] on button "Verify" at bounding box center [299, 200] width 426 height 11
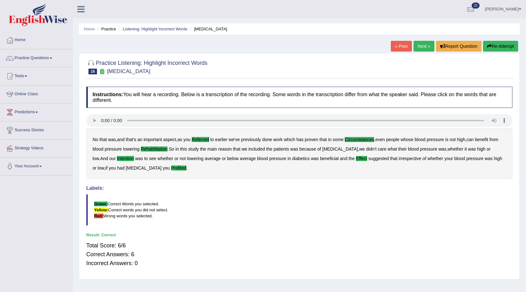
click at [428, 40] on div "Home Practice Listening: Highlight Incorrect Words [MEDICAL_DATA] « Prev Next »…" at bounding box center [300, 158] width 454 height 316
click at [425, 48] on link "Next »" at bounding box center [424, 46] width 21 height 11
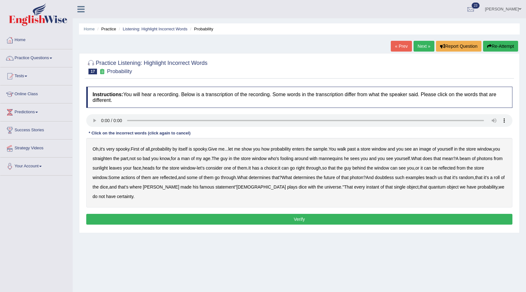
click at [112, 158] on b "straighten" at bounding box center [102, 158] width 19 height 5
click at [471, 156] on b "beam" at bounding box center [465, 158] width 11 height 5
click at [135, 178] on b "actions" at bounding box center [128, 177] width 14 height 5
click at [394, 176] on b "doubtless" at bounding box center [384, 177] width 19 height 5
click at [494, 180] on b "roll" at bounding box center [497, 177] width 6 height 5
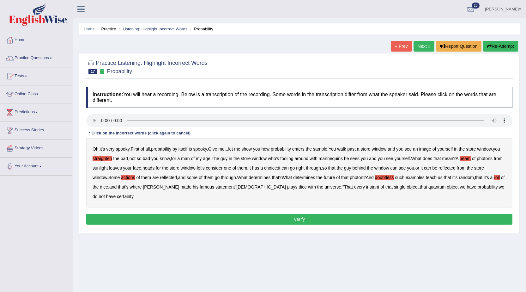
click at [161, 226] on div "Instructions: You will hear a recording. Below is a transcription of the record…" at bounding box center [300, 156] width 430 height 146
click at [162, 218] on button "Verify" at bounding box center [299, 219] width 426 height 11
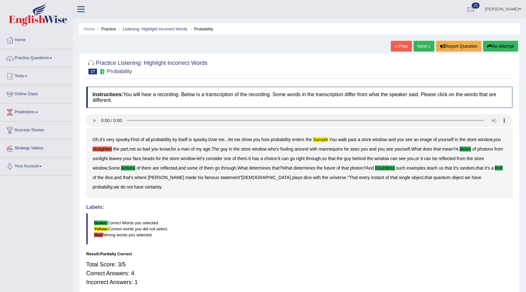
click at [419, 45] on link "Next »" at bounding box center [424, 46] width 21 height 11
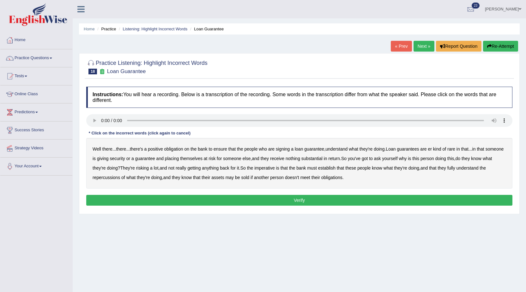
click at [345, 149] on b "understand" at bounding box center [337, 148] width 22 height 5
click at [456, 147] on b "rare" at bounding box center [452, 148] width 8 height 5
click at [323, 157] on b "substantial" at bounding box center [312, 158] width 21 height 5
click at [336, 167] on b "establish" at bounding box center [326, 167] width 17 height 5
click at [115, 179] on b "repercussions" at bounding box center [107, 177] width 28 height 5
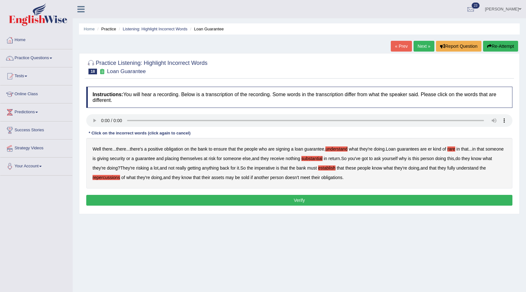
click at [218, 177] on b "assets" at bounding box center [217, 177] width 13 height 5
click at [202, 199] on button "Verify" at bounding box center [299, 200] width 426 height 11
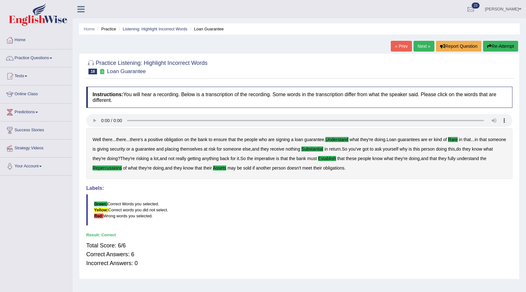
click at [414, 44] on link "Next »" at bounding box center [424, 46] width 21 height 11
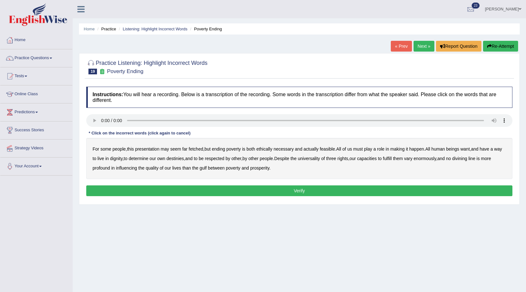
click at [153, 151] on b "presentation" at bounding box center [147, 148] width 24 height 5
click at [267, 150] on b "ethically" at bounding box center [264, 148] width 16 height 5
click at [494, 151] on b "way" at bounding box center [498, 148] width 8 height 5
click at [276, 187] on button "Verify" at bounding box center [299, 190] width 426 height 11
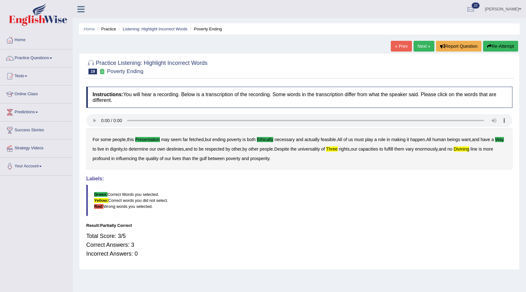
click at [427, 51] on link "Next »" at bounding box center [424, 46] width 21 height 11
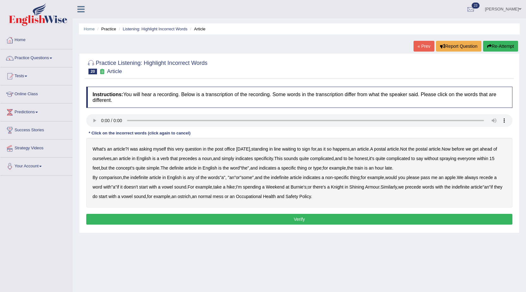
click at [166, 160] on div "What's an article ? I was asking myself this very question in the post office […" at bounding box center [299, 173] width 426 height 70
click at [166, 158] on div "What's an article ? I was asking myself this very question in the post office […" at bounding box center [299, 173] width 426 height 70
click at [169, 157] on b "verb" at bounding box center [165, 158] width 9 height 5
click at [115, 174] on div "What's an article ? I was asking myself this very question in the post office […" at bounding box center [299, 173] width 426 height 70
click at [115, 177] on b "comparison" at bounding box center [110, 177] width 23 height 5
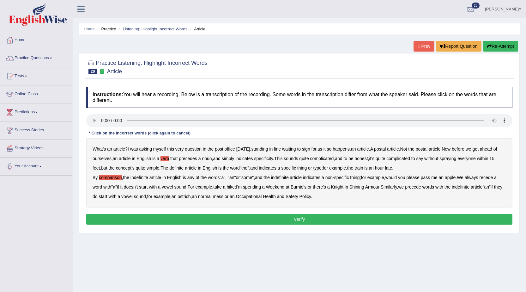
click at [493, 177] on b "recede" at bounding box center [487, 177] width 14 height 5
click at [194, 218] on button "Verify" at bounding box center [299, 219] width 426 height 11
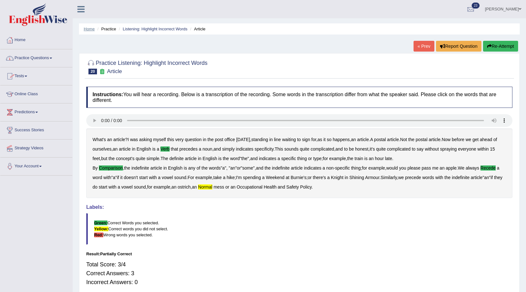
click at [90, 29] on link "Home" at bounding box center [89, 29] width 11 height 5
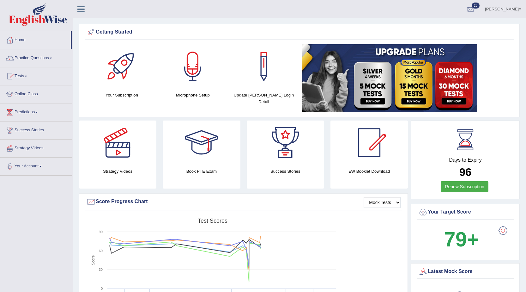
click at [61, 65] on li "Practice Questions Speaking Practice Read Aloud Repeat Sentence Describe Image …" at bounding box center [36, 58] width 72 height 18
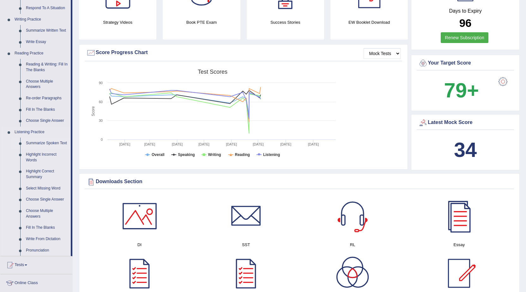
scroll to position [158, 0]
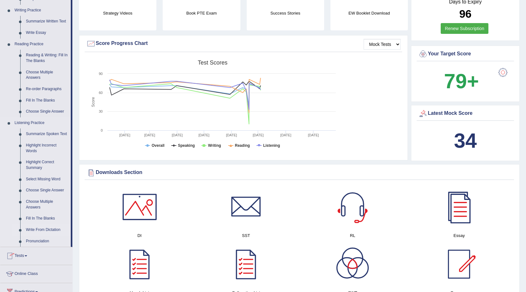
click at [48, 231] on link "Write From Dictation" at bounding box center [47, 229] width 48 height 11
